Goal: Communication & Community: Ask a question

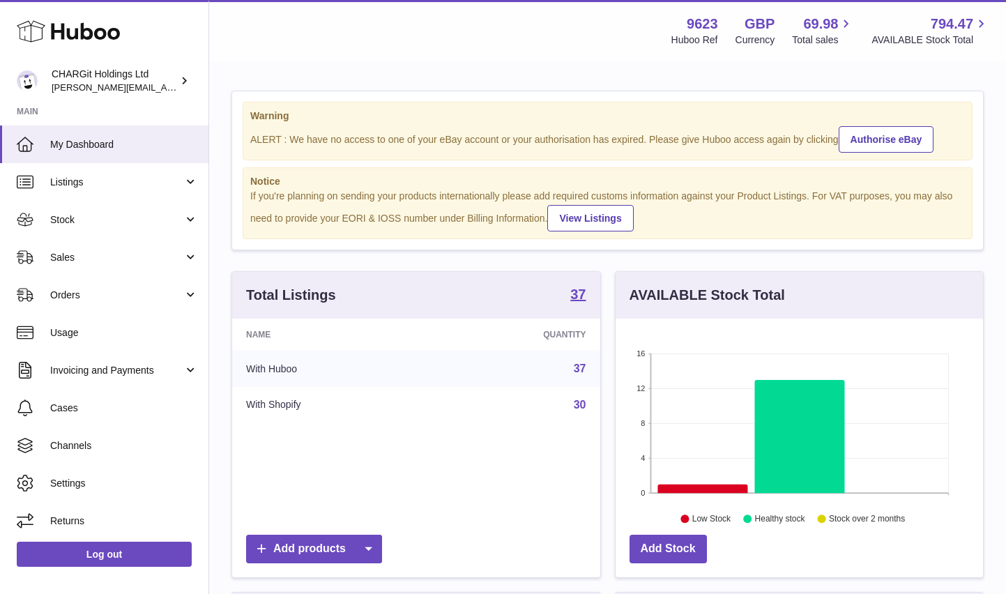
scroll to position [217, 367]
click at [887, 138] on link "Authorise eBay" at bounding box center [885, 139] width 95 height 26
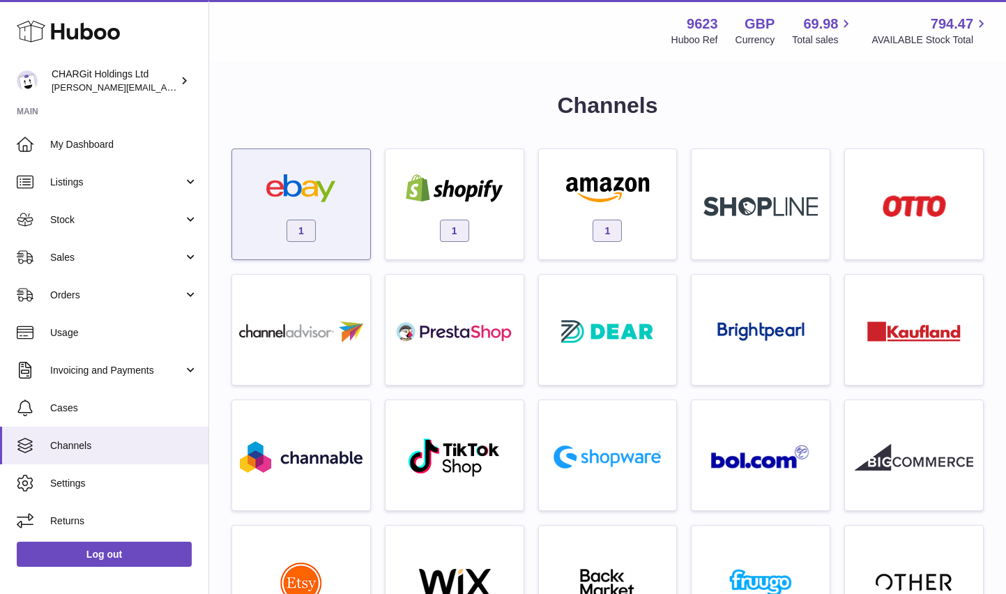
click at [273, 185] on img at bounding box center [301, 188] width 118 height 28
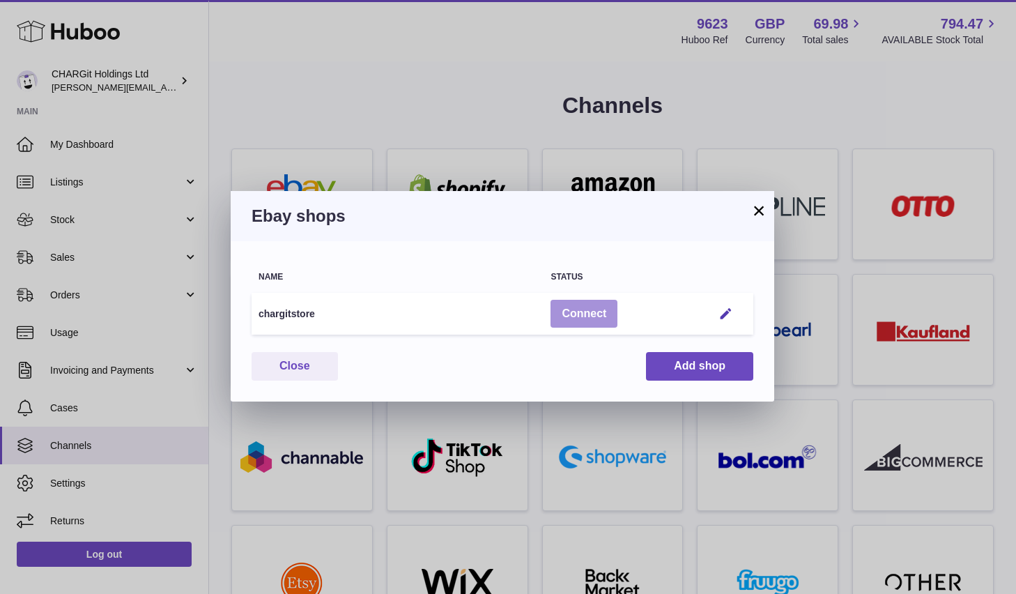
click at [586, 309] on button "Connect" at bounding box center [584, 314] width 67 height 29
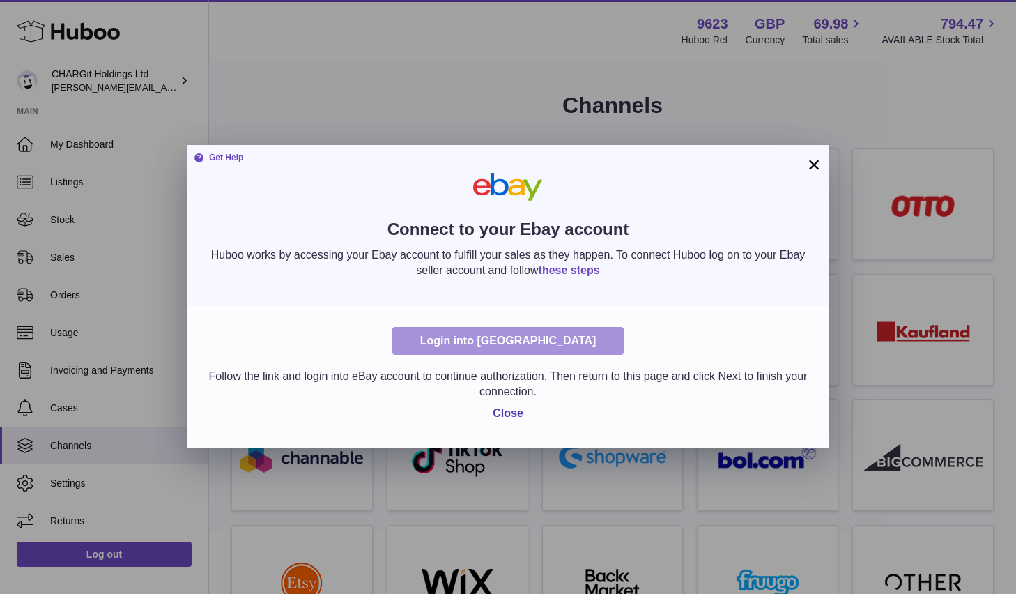
click at [519, 342] on link "Login into Ebay" at bounding box center [508, 341] width 232 height 29
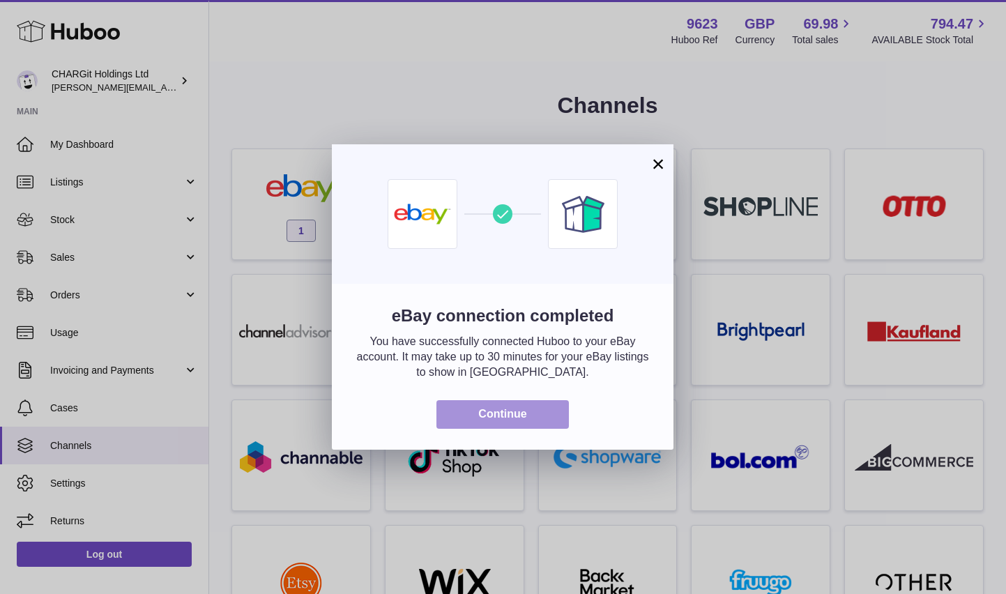
click at [513, 412] on button "Continue" at bounding box center [502, 414] width 132 height 29
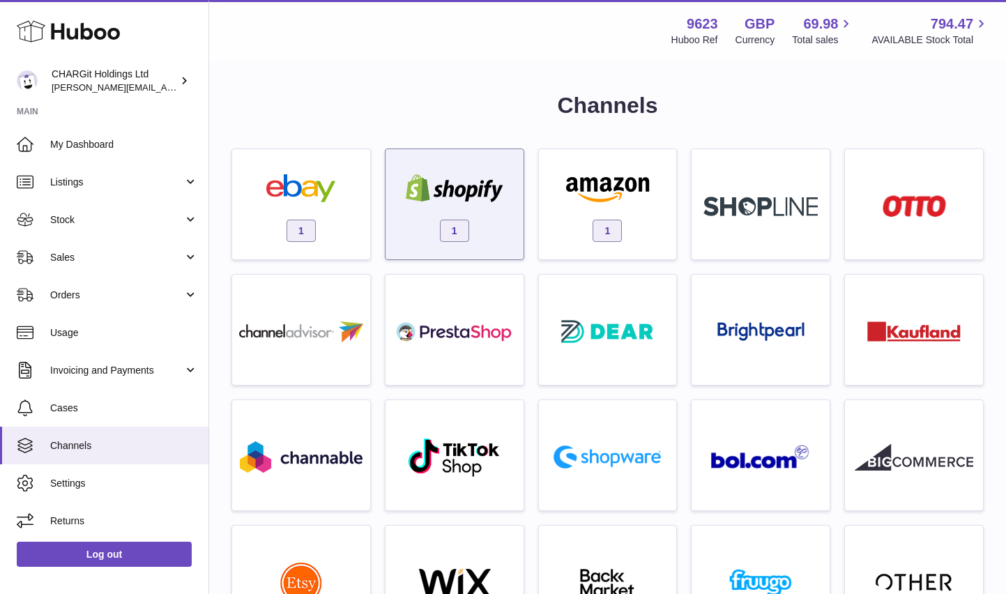
click at [458, 210] on div "1" at bounding box center [454, 207] width 124 height 89
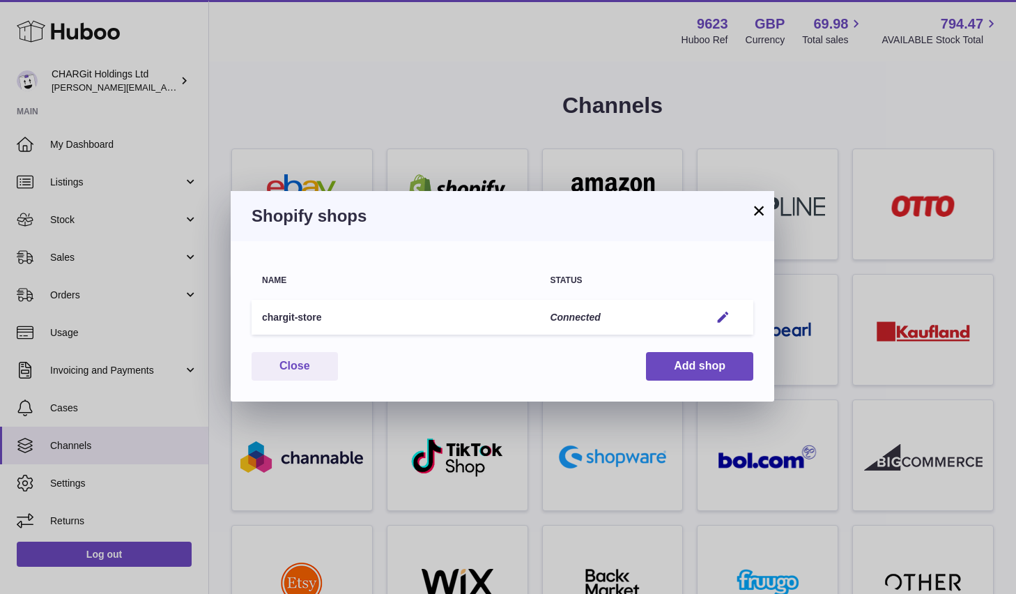
click at [759, 210] on button "×" at bounding box center [759, 210] width 17 height 17
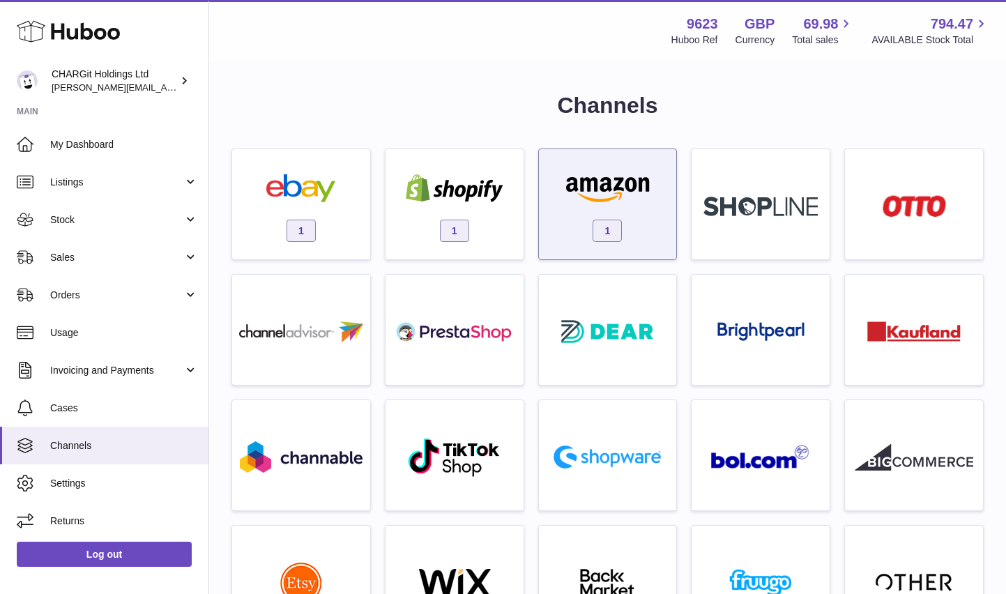
click at [622, 191] on img at bounding box center [607, 188] width 118 height 28
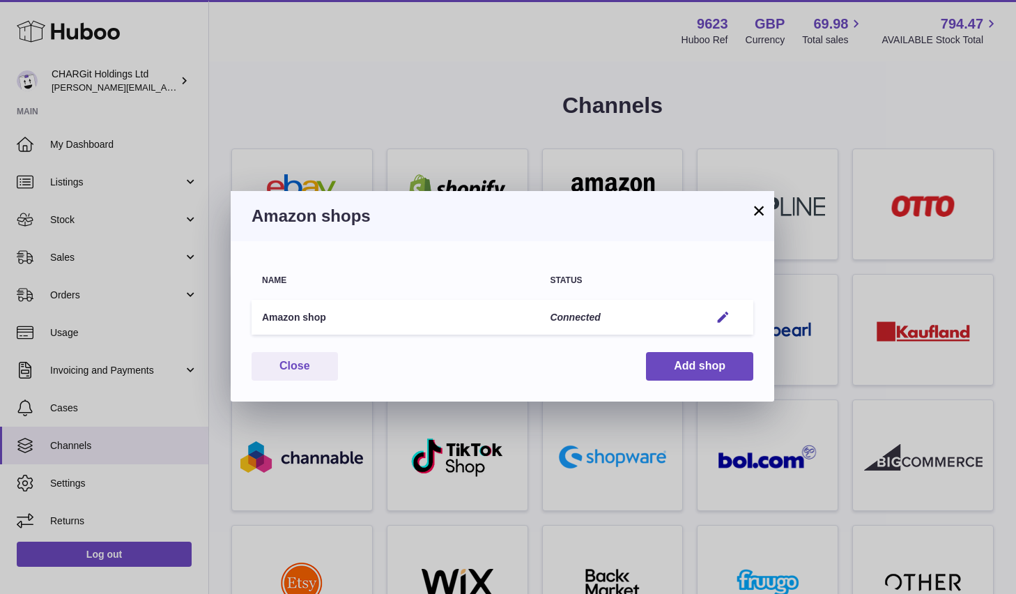
click at [761, 210] on button "×" at bounding box center [759, 210] width 17 height 17
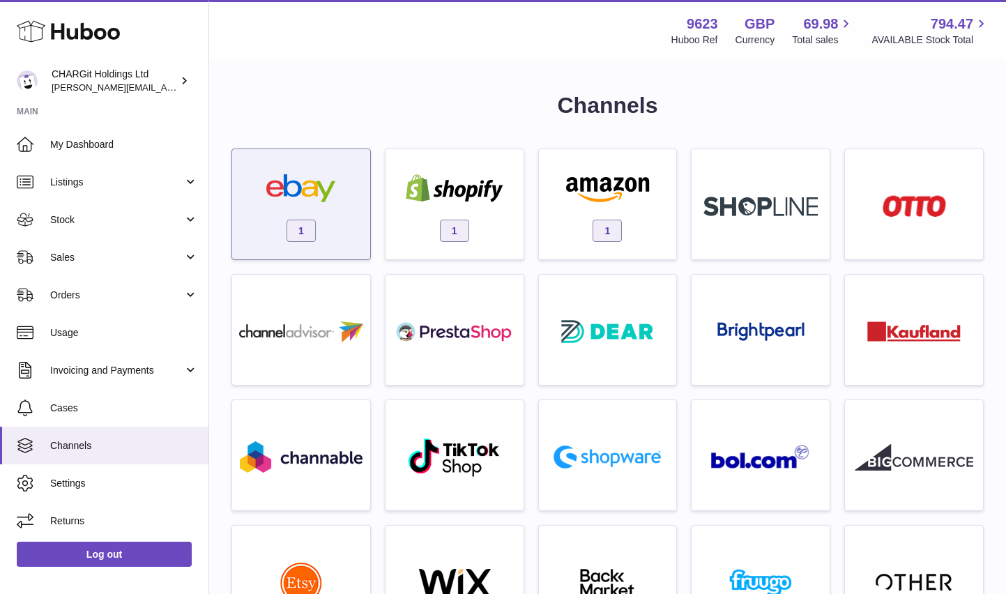
click at [302, 187] on img at bounding box center [301, 188] width 118 height 28
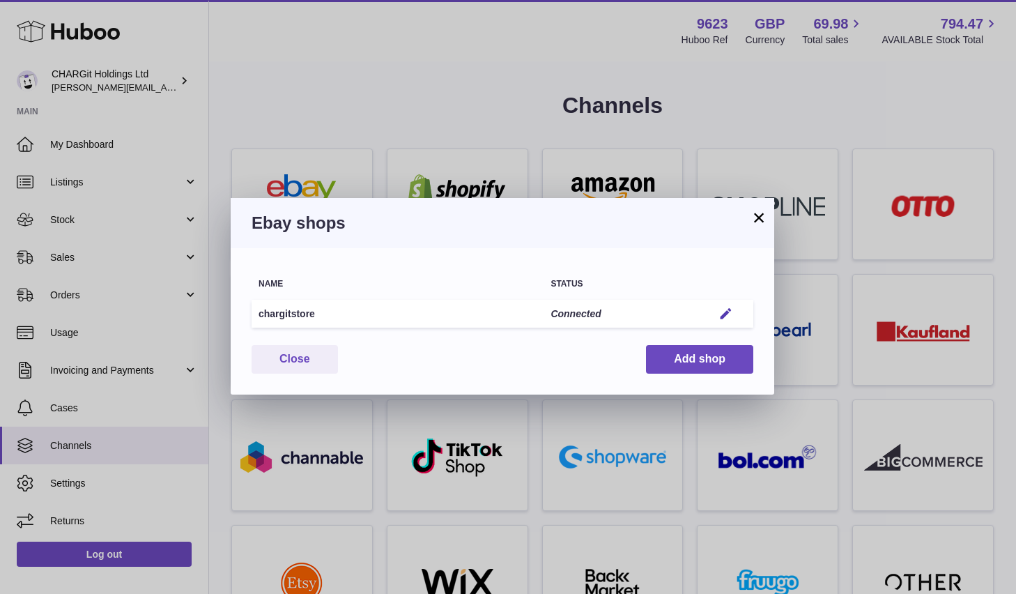
click at [758, 217] on button "×" at bounding box center [759, 217] width 17 height 17
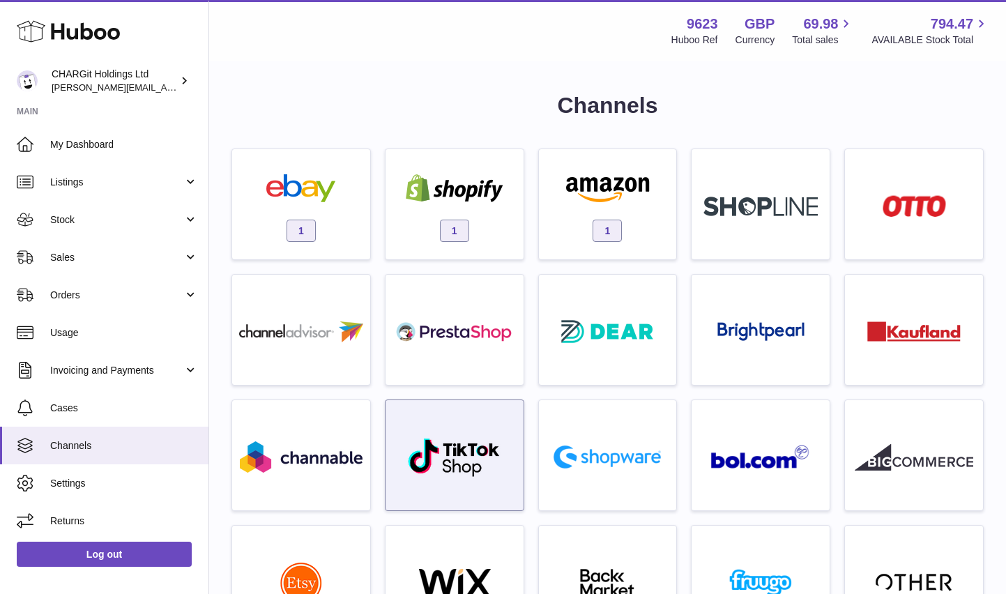
click at [440, 433] on div at bounding box center [454, 458] width 124 height 89
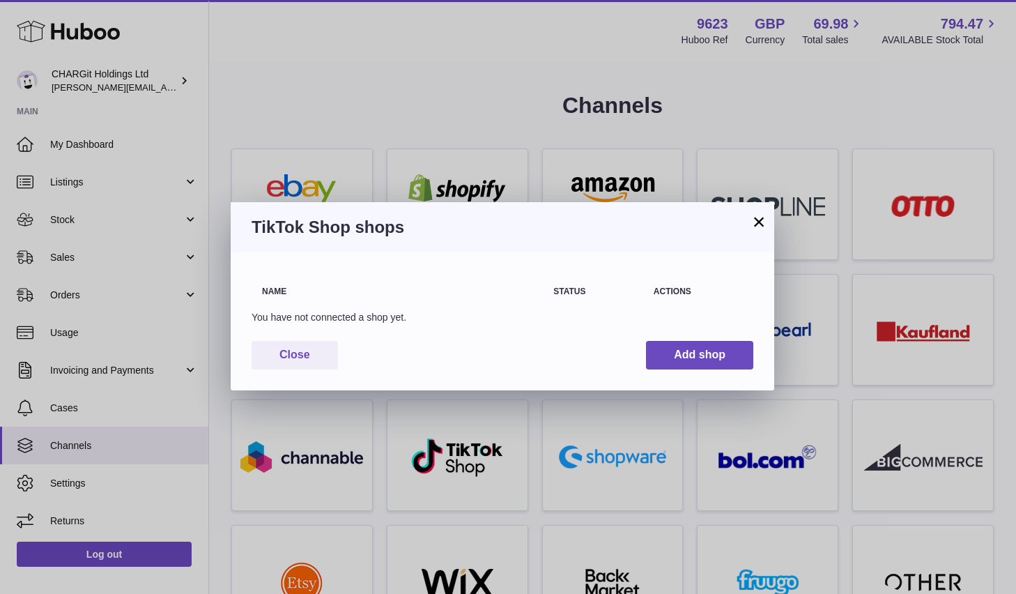
click at [758, 222] on button "×" at bounding box center [759, 221] width 17 height 17
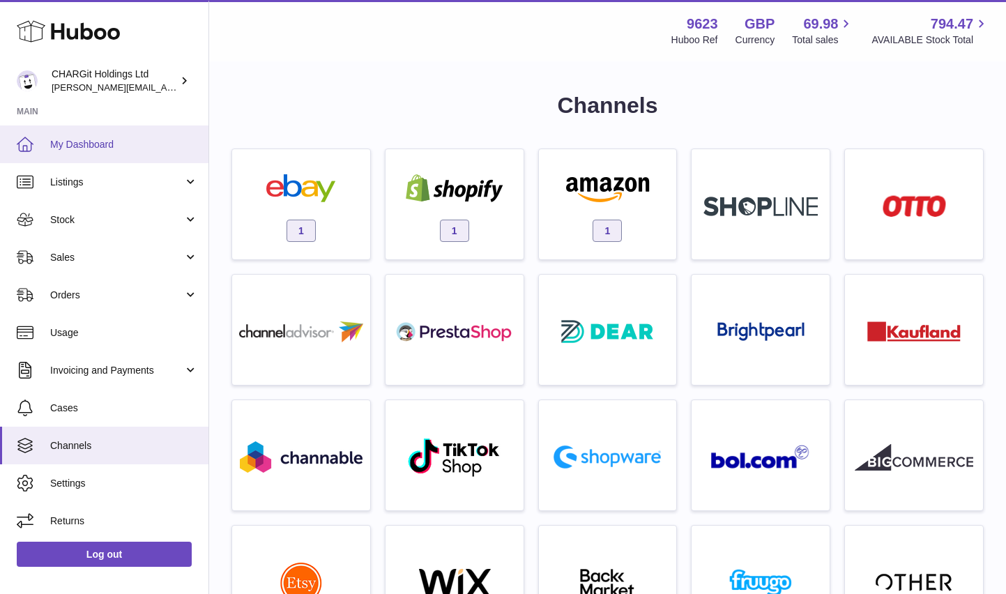
click at [81, 140] on span "My Dashboard" at bounding box center [124, 144] width 148 height 13
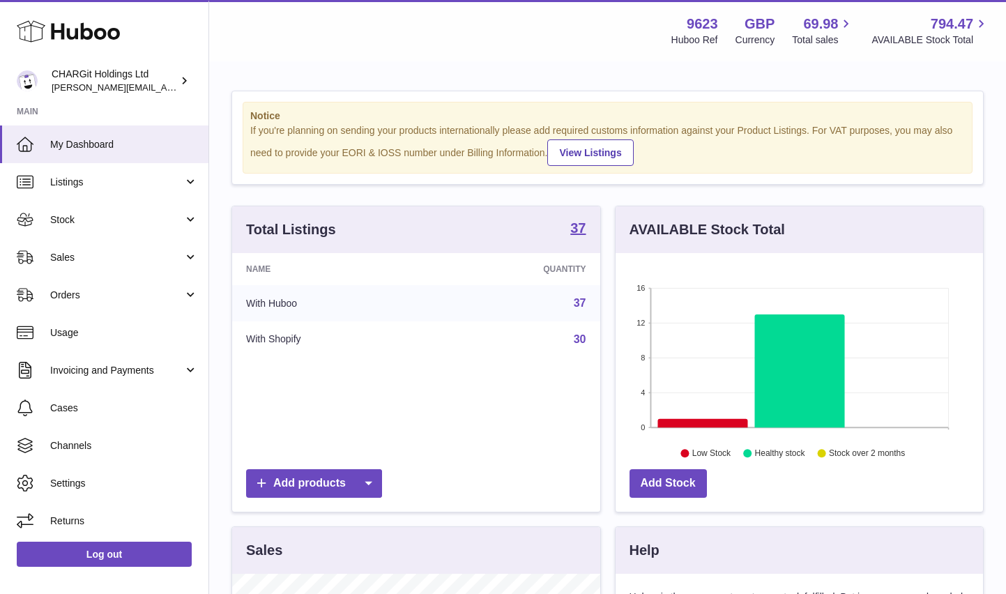
scroll to position [217, 367]
click at [72, 254] on span "Sales" at bounding box center [116, 257] width 133 height 13
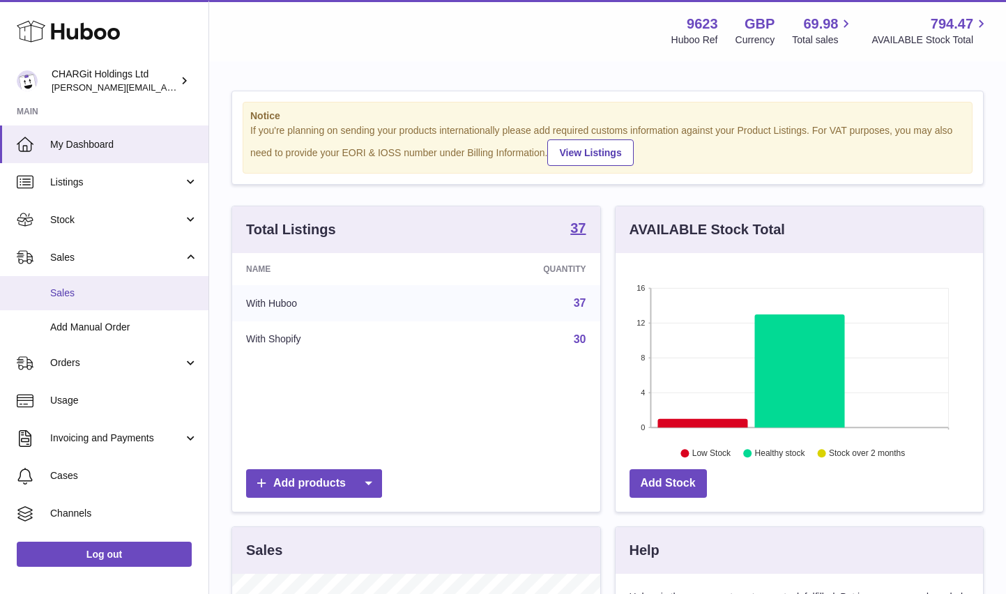
click at [70, 291] on span "Sales" at bounding box center [124, 292] width 148 height 13
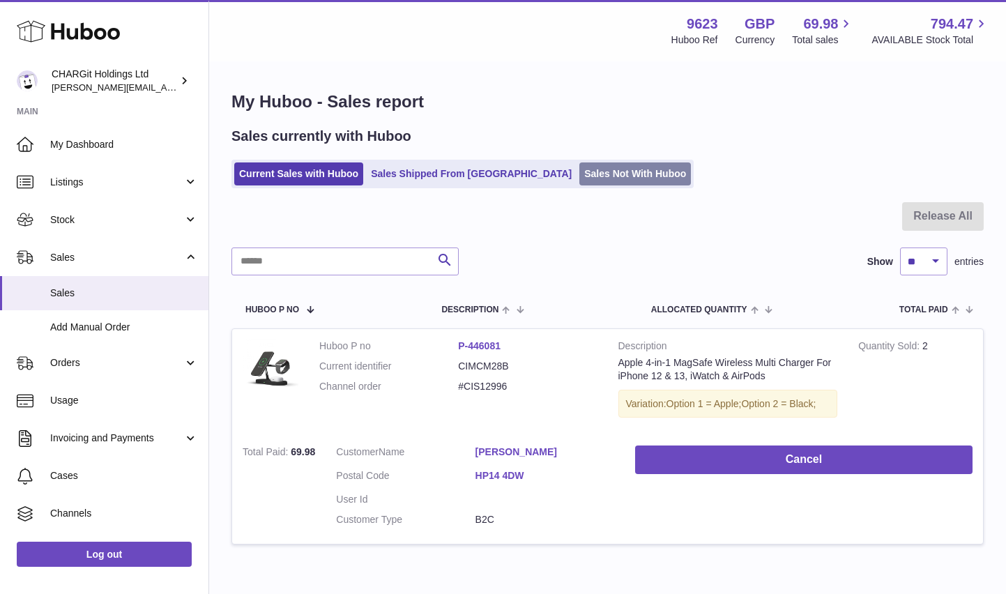
click at [579, 173] on link "Sales Not With Huboo" at bounding box center [635, 173] width 112 height 23
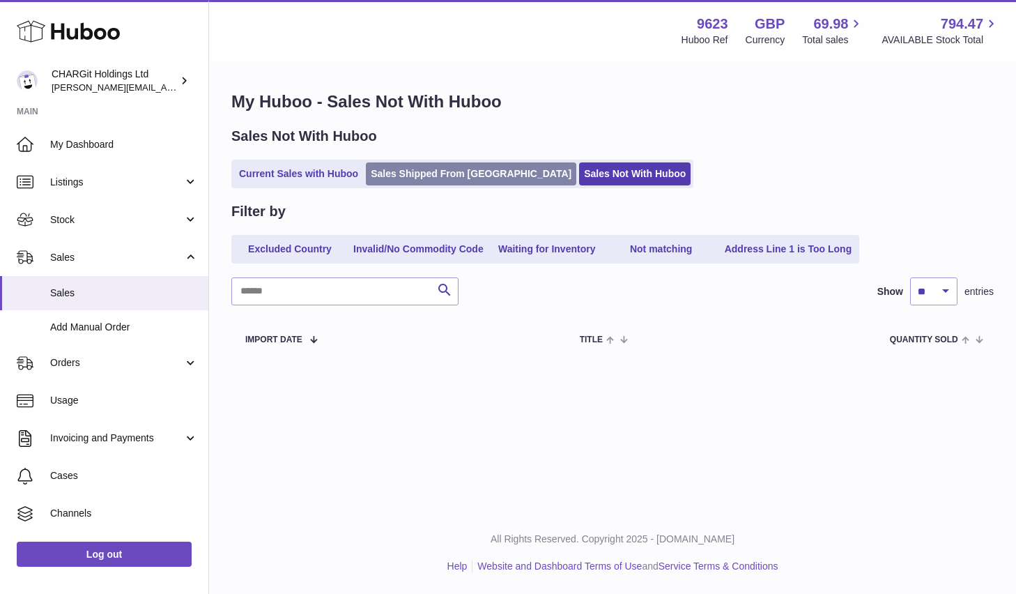
click at [432, 174] on link "Sales Shipped From [GEOGRAPHIC_DATA]" at bounding box center [471, 173] width 210 height 23
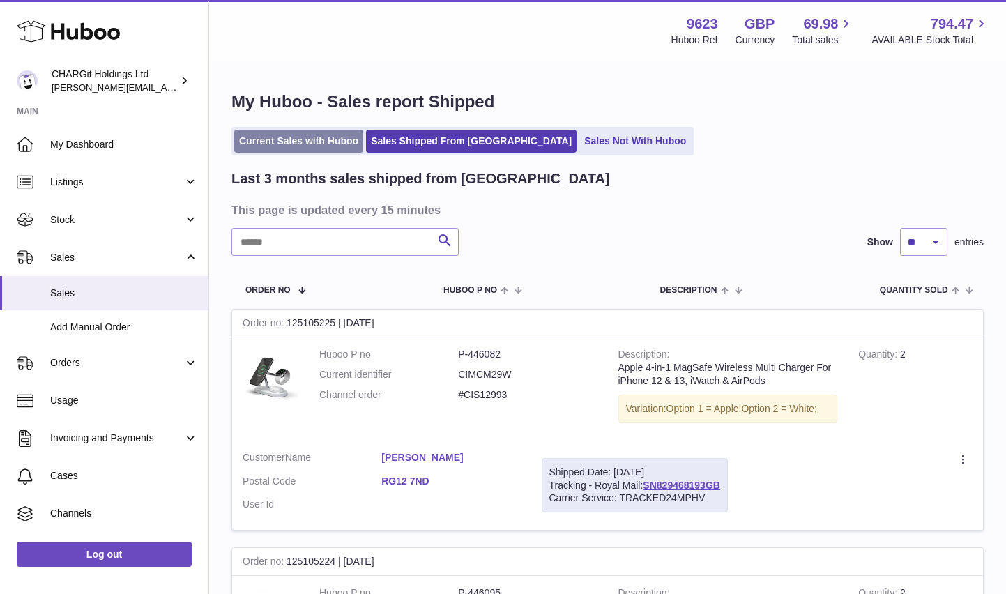
click at [305, 142] on link "Current Sales with Huboo" at bounding box center [298, 141] width 129 height 23
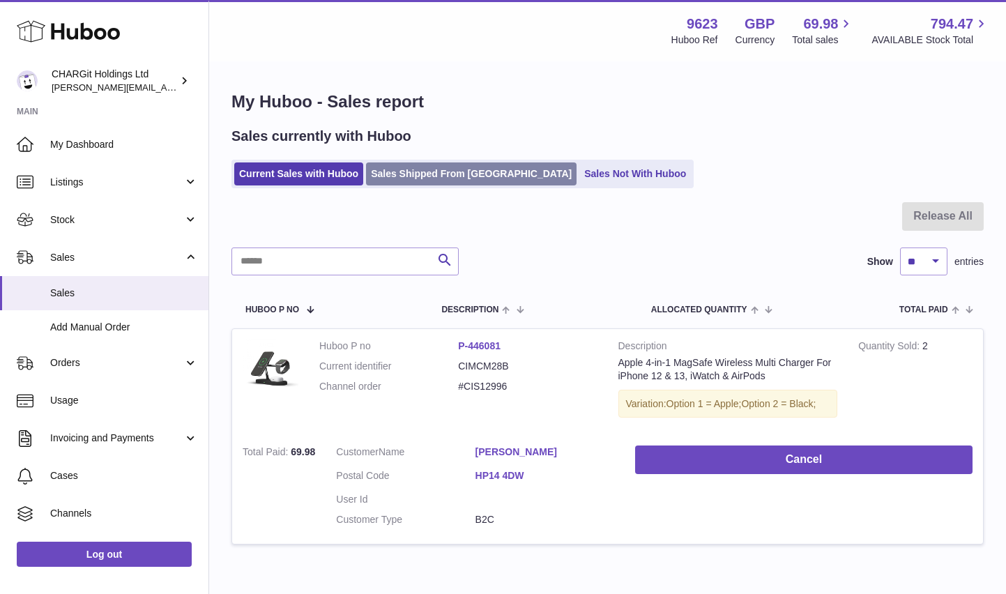
click at [420, 174] on link "Sales Shipped From Huboo" at bounding box center [471, 173] width 210 height 23
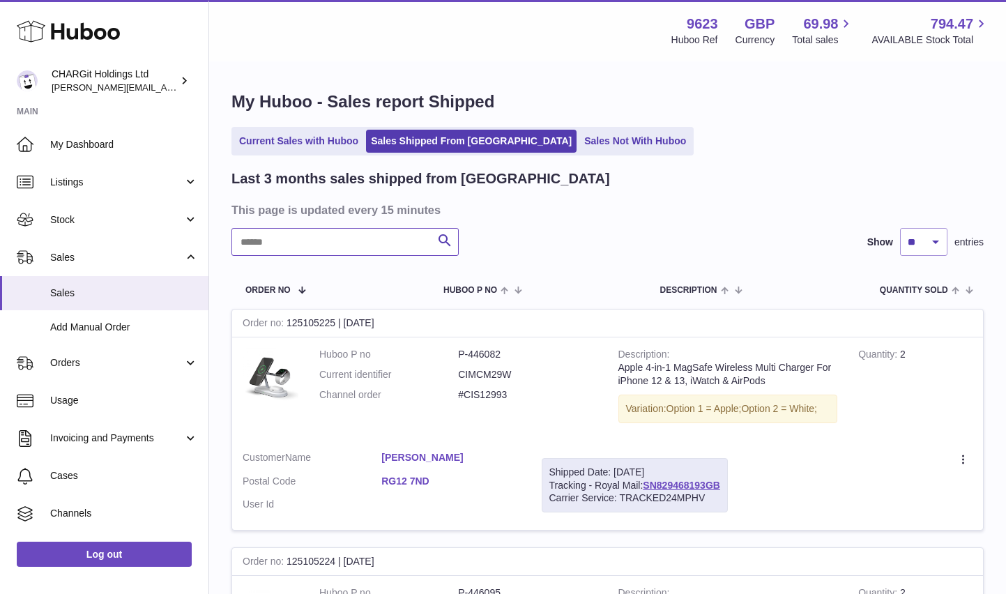
click at [296, 244] on input "text" at bounding box center [344, 242] width 227 height 28
type input "**********"
click at [964, 461] on icon at bounding box center [964, 461] width 16 height 14
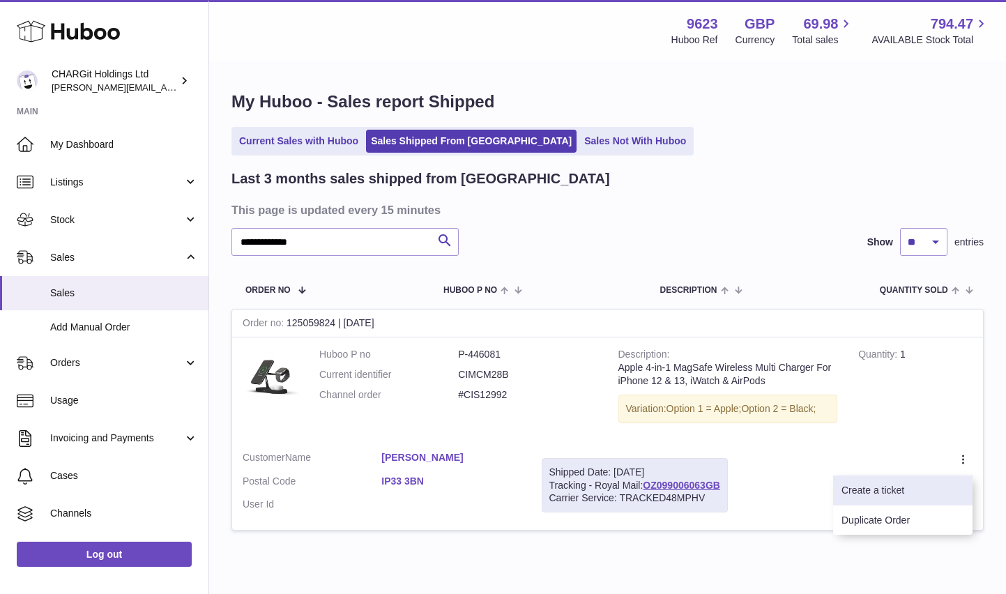
click at [903, 490] on li "Create a ticket" at bounding box center [902, 490] width 139 height 30
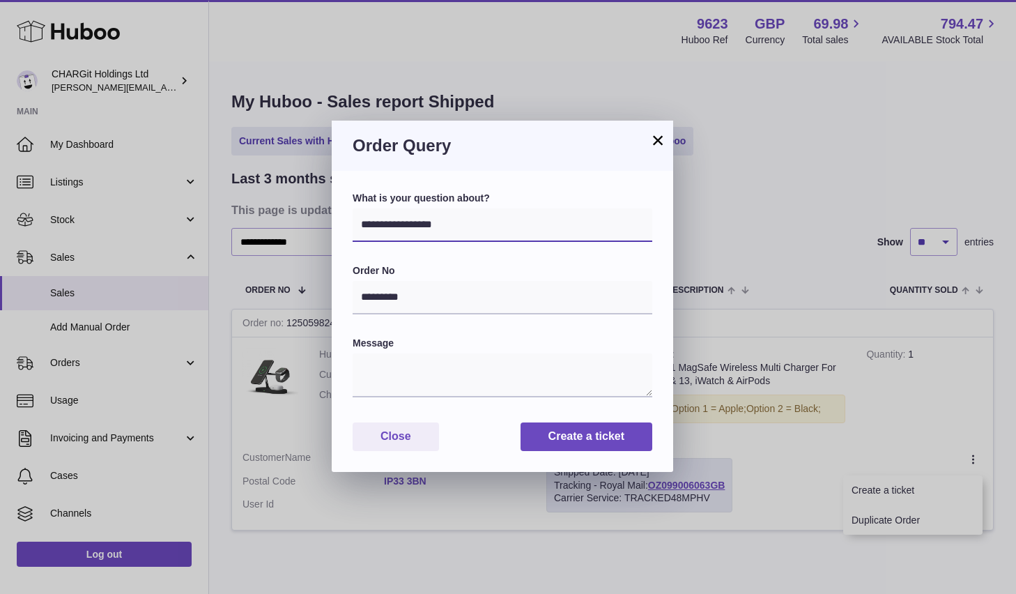
click at [470, 225] on select "**********" at bounding box center [503, 224] width 300 height 33
select select "**********"
click at [353, 208] on select "**********" at bounding box center [503, 224] width 300 height 33
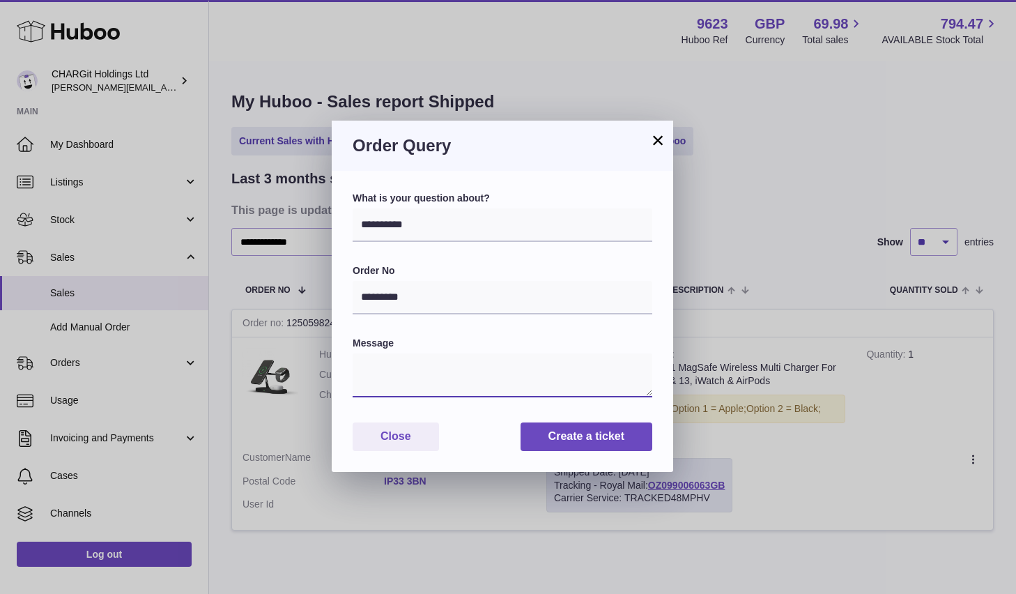
click at [376, 369] on textarea at bounding box center [503, 375] width 300 height 44
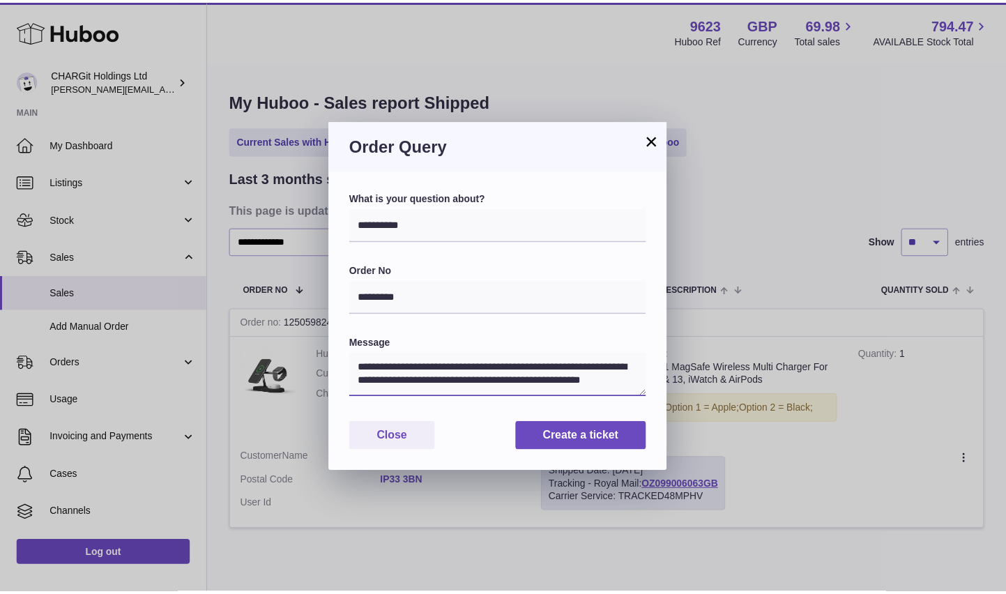
scroll to position [6, 0]
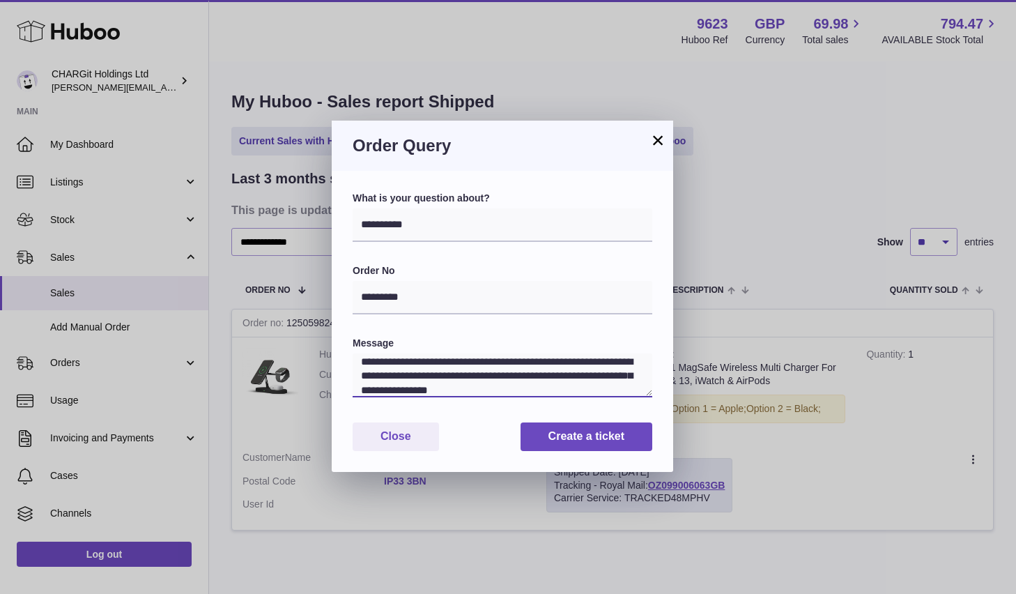
click at [419, 391] on textarea "**********" at bounding box center [503, 375] width 300 height 44
click at [523, 392] on textarea "**********" at bounding box center [503, 375] width 300 height 44
type textarea "**********"
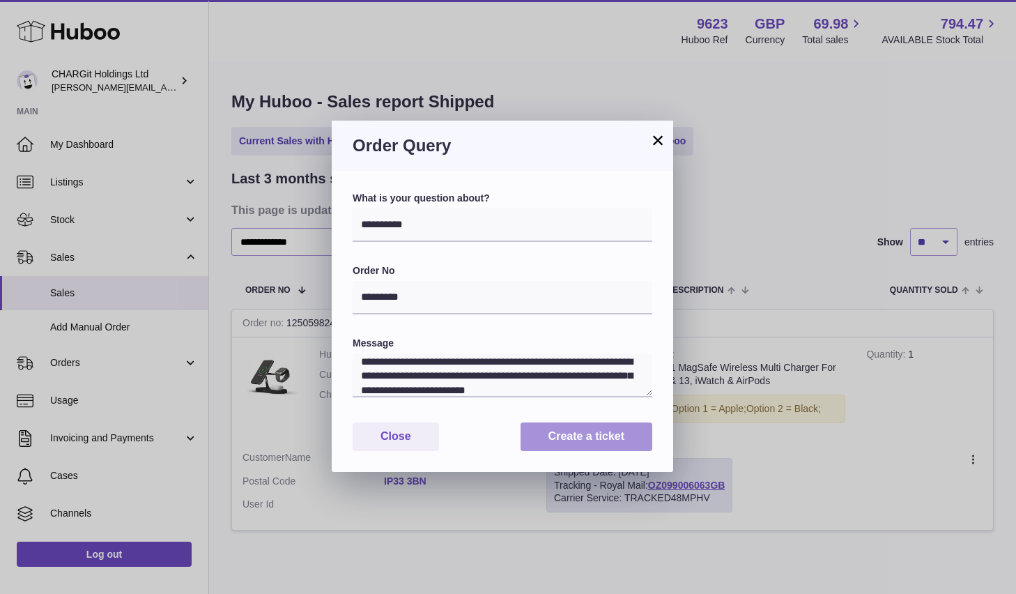
click at [601, 438] on button "Create a ticket" at bounding box center [587, 436] width 132 height 29
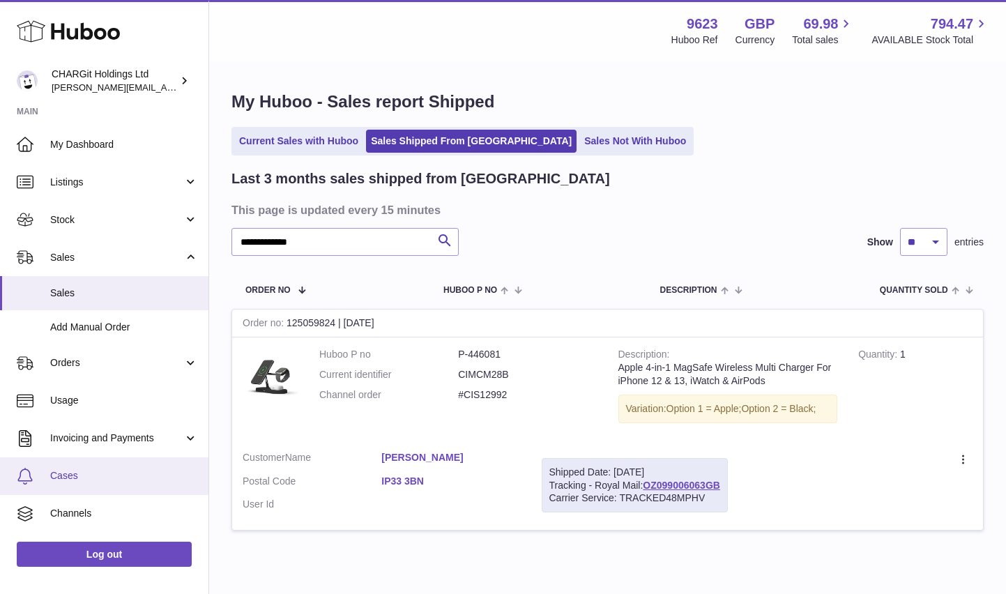
click at [69, 477] on span "Cases" at bounding box center [124, 475] width 148 height 13
